Goal: Download file/media

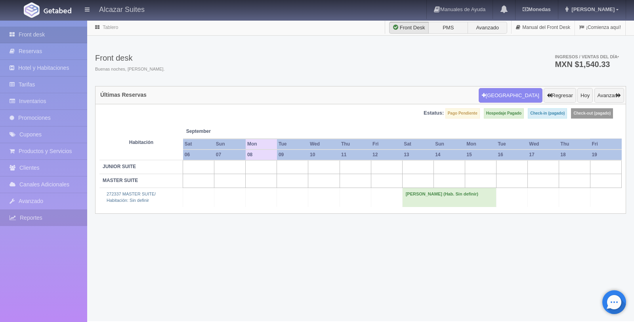
click at [50, 218] on link "Reportes" at bounding box center [43, 218] width 87 height 16
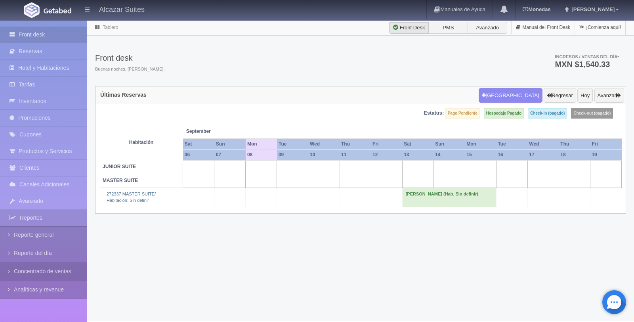
click at [61, 275] on link "Concentrado de ventas" at bounding box center [43, 271] width 87 height 18
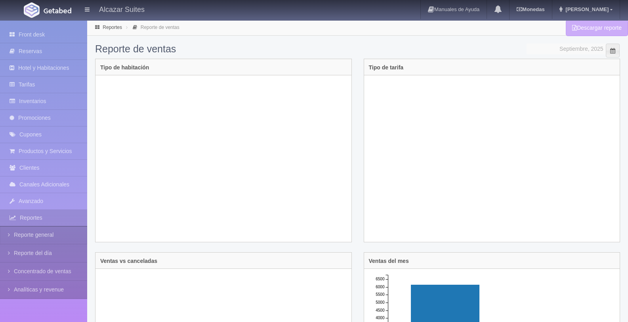
scroll to position [1, 0]
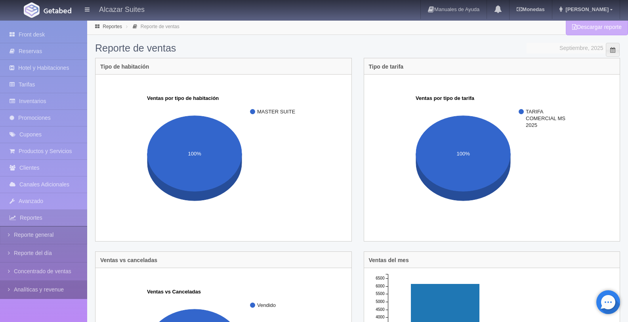
click at [54, 294] on link "Analíticas y revenue" at bounding box center [43, 290] width 87 height 18
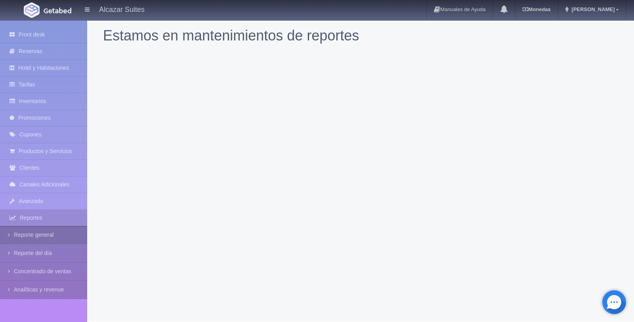
click at [57, 240] on link "Reporte general" at bounding box center [43, 235] width 87 height 18
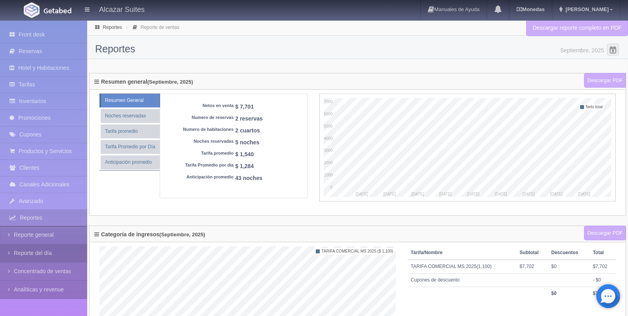
click at [58, 255] on link "Reporte del día" at bounding box center [43, 253] width 87 height 18
click at [56, 251] on link "Reporte del día" at bounding box center [43, 253] width 87 height 18
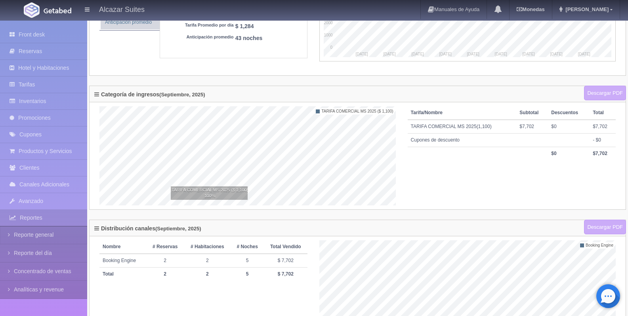
scroll to position [189, 0]
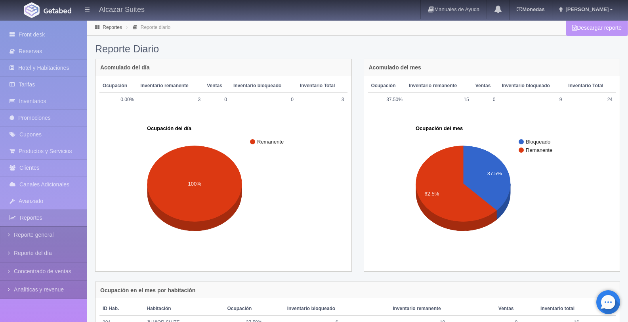
click at [601, 29] on link "Descargar reporte" at bounding box center [597, 28] width 62 height 16
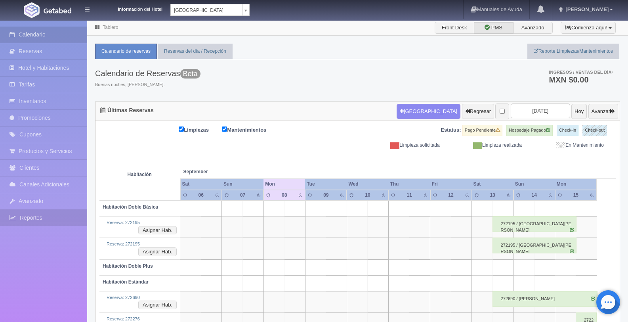
click at [51, 216] on link "Reportes" at bounding box center [43, 218] width 87 height 16
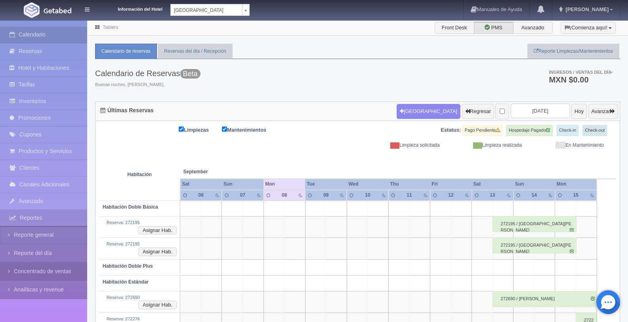
click at [69, 270] on link "Concentrado de ventas" at bounding box center [43, 271] width 87 height 18
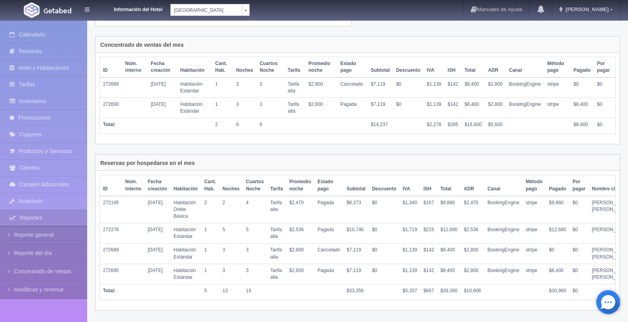
scroll to position [450, 0]
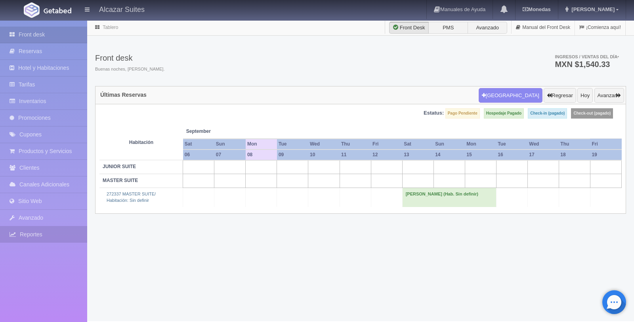
click at [56, 234] on link "Reportes" at bounding box center [43, 234] width 87 height 16
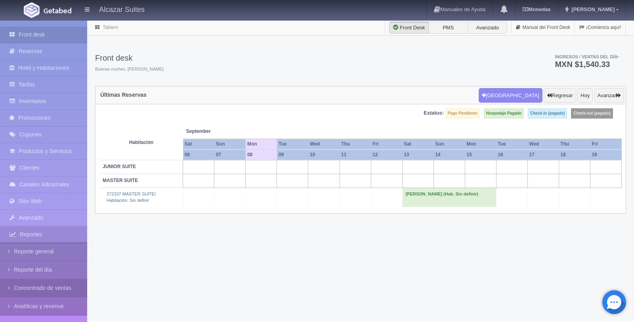
click at [66, 290] on link "Concentrado de ventas" at bounding box center [43, 288] width 87 height 18
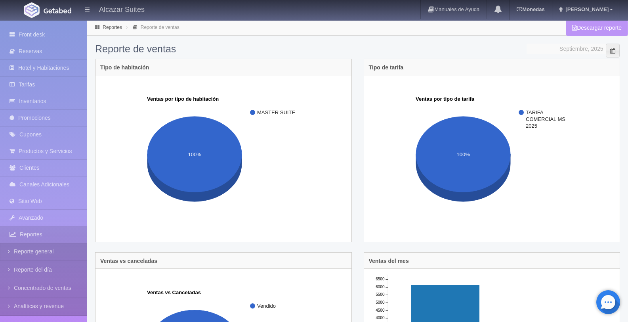
click at [597, 30] on link "Descargar reporte" at bounding box center [597, 28] width 62 height 16
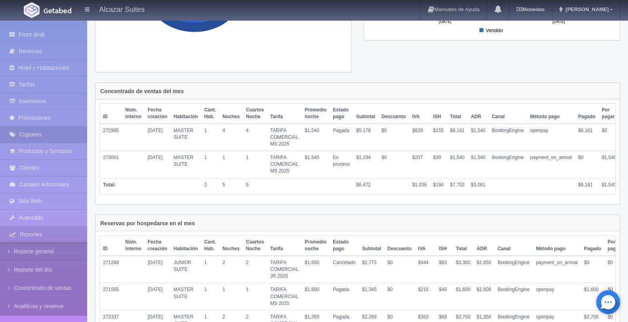
scroll to position [360, 0]
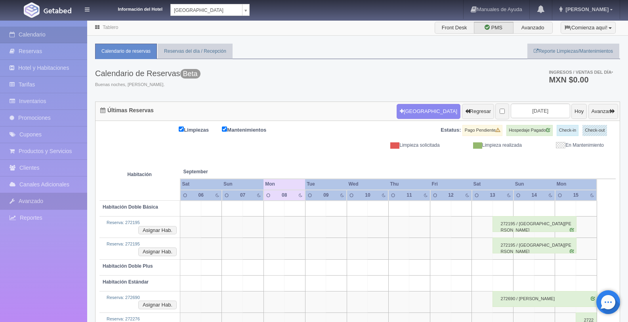
click at [53, 202] on link "Avanzado" at bounding box center [43, 201] width 87 height 16
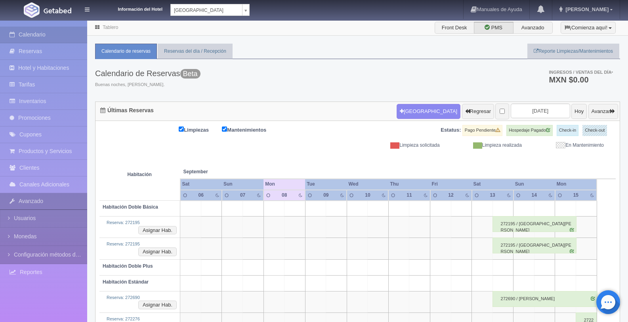
click at [53, 202] on link "Avanzado" at bounding box center [43, 201] width 87 height 16
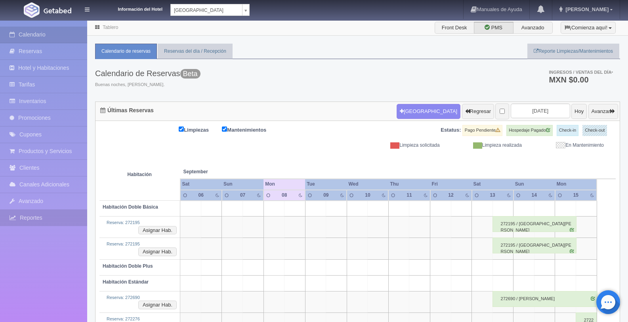
click at [47, 214] on link "Reportes" at bounding box center [43, 218] width 87 height 16
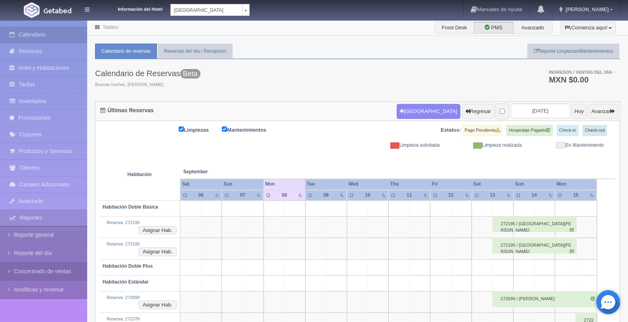
click at [65, 276] on link "Concentrado de ventas" at bounding box center [43, 271] width 87 height 18
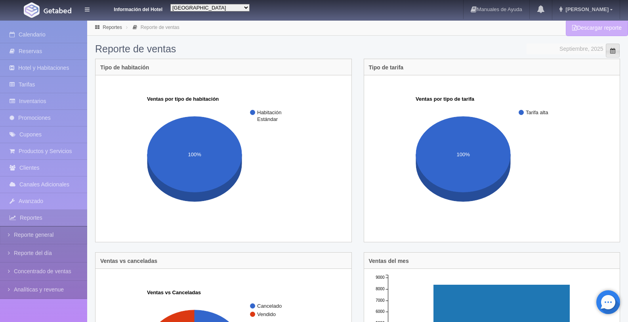
click at [611, 50] on span at bounding box center [613, 51] width 6 height 6
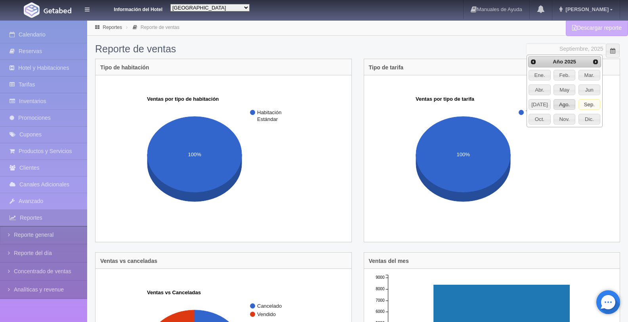
click at [558, 107] on span "Ago." at bounding box center [564, 105] width 21 height 10
type input "Agosto, 2025"
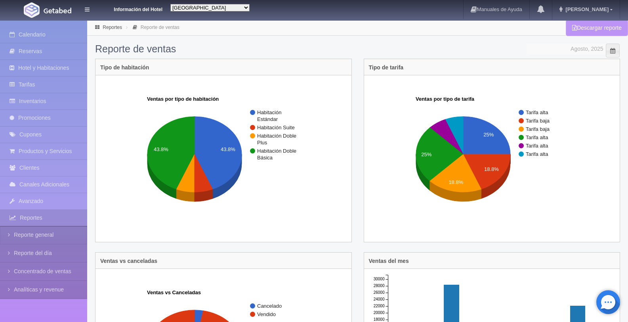
click at [603, 32] on link "Descargar reporte" at bounding box center [597, 28] width 62 height 16
click at [489, 16] on link "Manuales de Ayuda" at bounding box center [497, 9] width 66 height 19
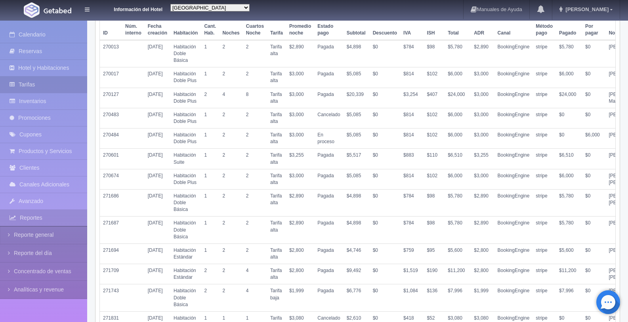
scroll to position [940, 0]
